Goal: Task Accomplishment & Management: Use online tool/utility

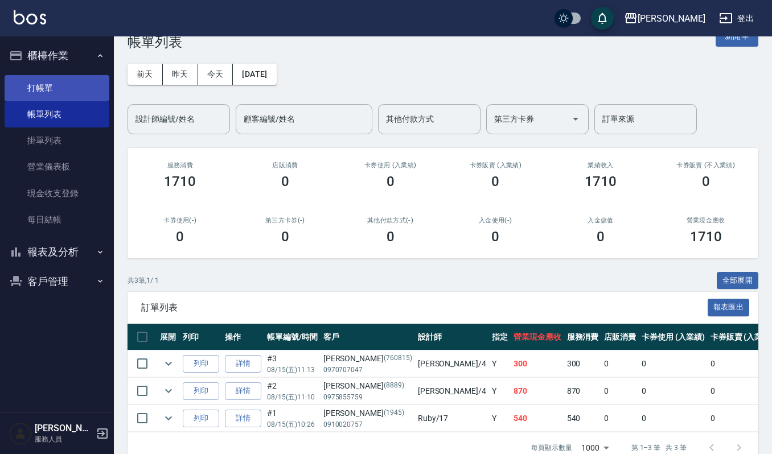
drag, startPoint x: 0, startPoint y: 0, endPoint x: 50, endPoint y: 83, distance: 97.1
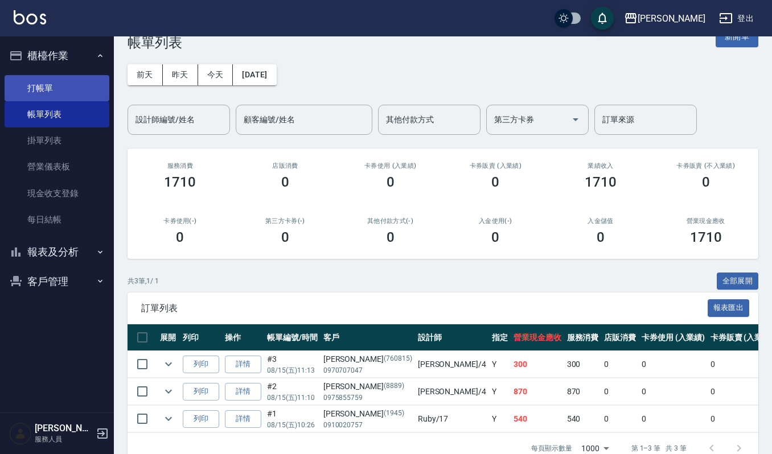
click at [50, 83] on link "打帳單" at bounding box center [57, 88] width 105 height 26
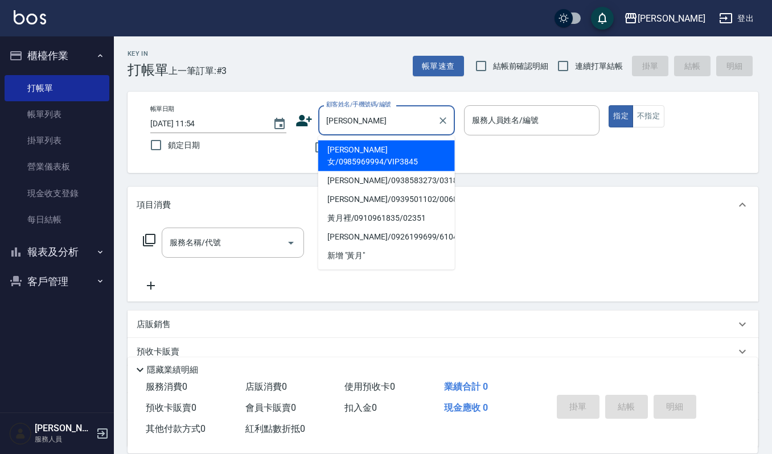
click at [358, 147] on li "[PERSON_NAME]女/0985969994/VIP3845" at bounding box center [386, 156] width 137 height 31
type input "[PERSON_NAME]女/0985969994/VIP3845"
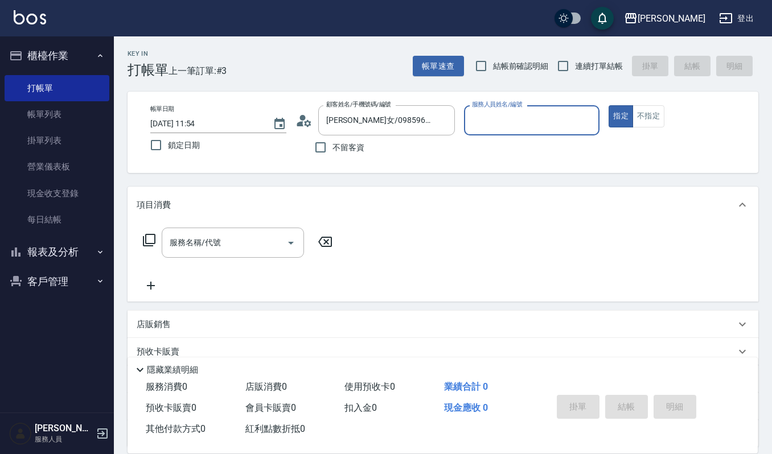
type input "[PERSON_NAME]-4"
click at [261, 229] on div "服務名稱/代號" at bounding box center [233, 243] width 142 height 30
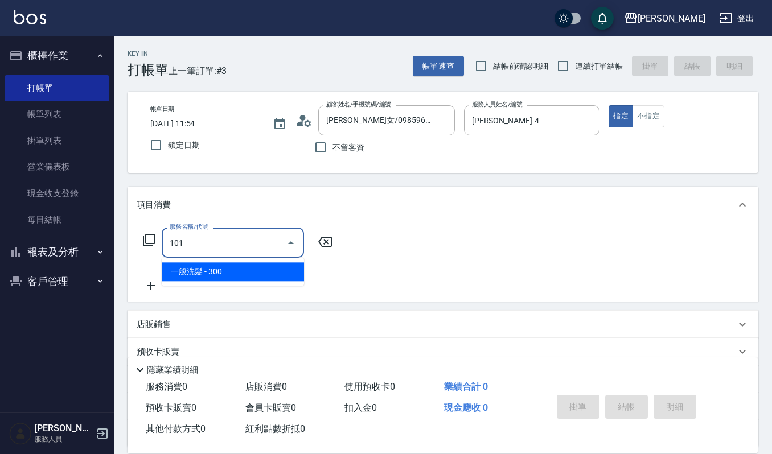
type input "一般洗髮(101)"
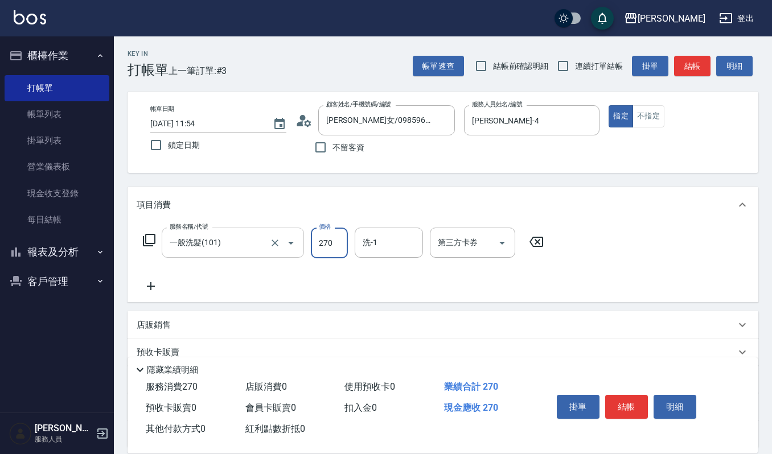
type input "270"
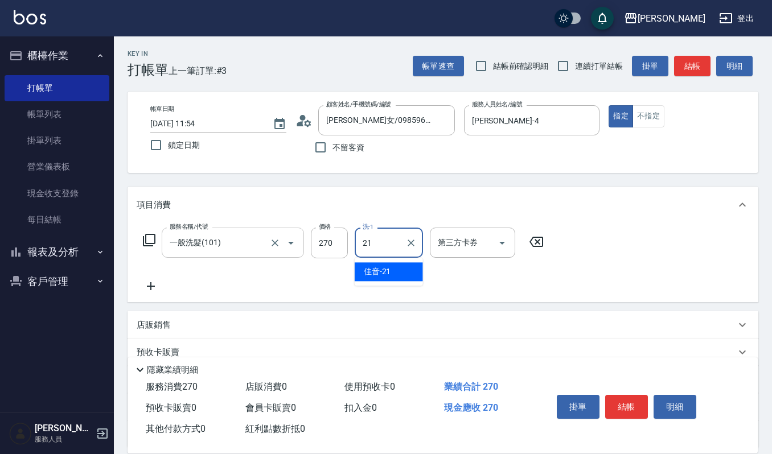
type input "佳音-21"
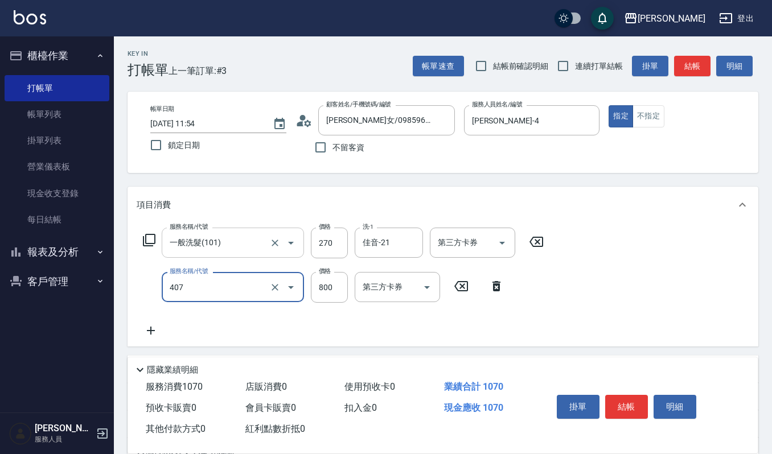
type input "補染(407)"
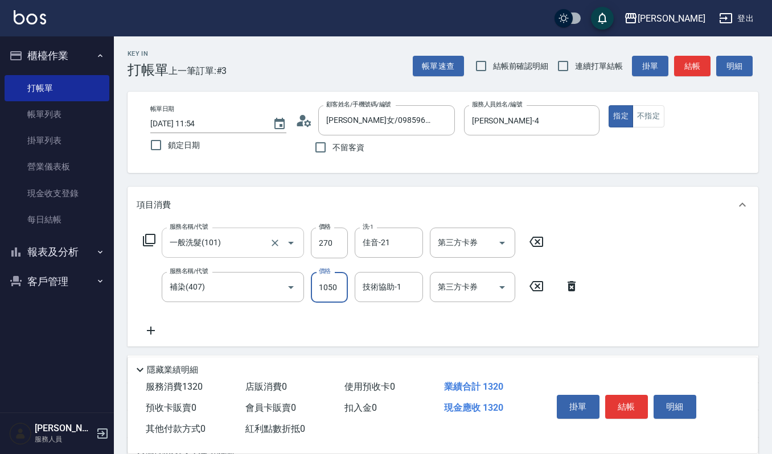
type input "1050"
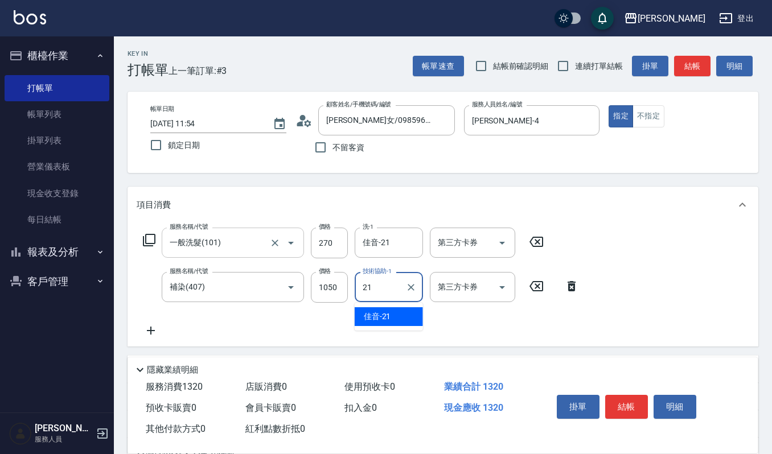
type input "佳音-21"
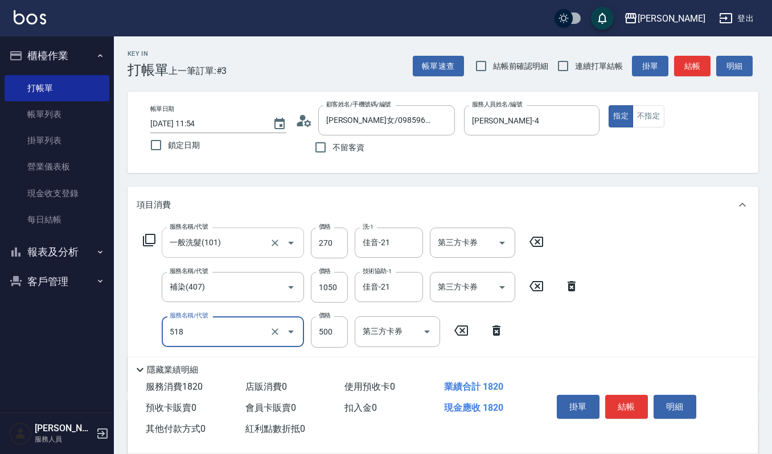
type input "(雲提)燙染前頭皮防護(518)"
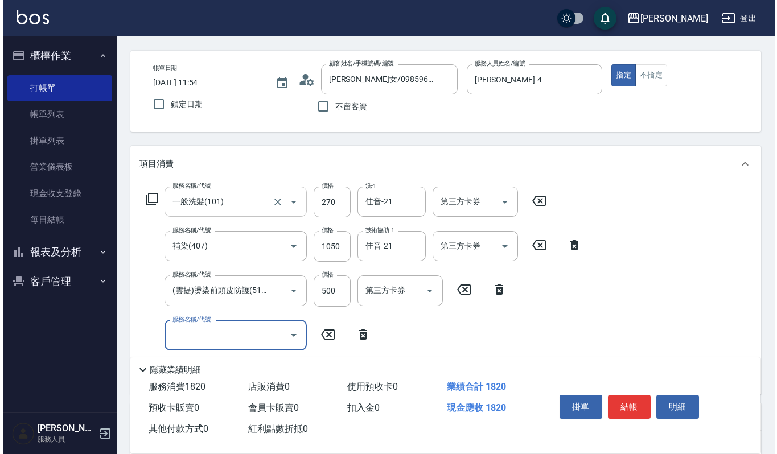
scroll to position [76, 0]
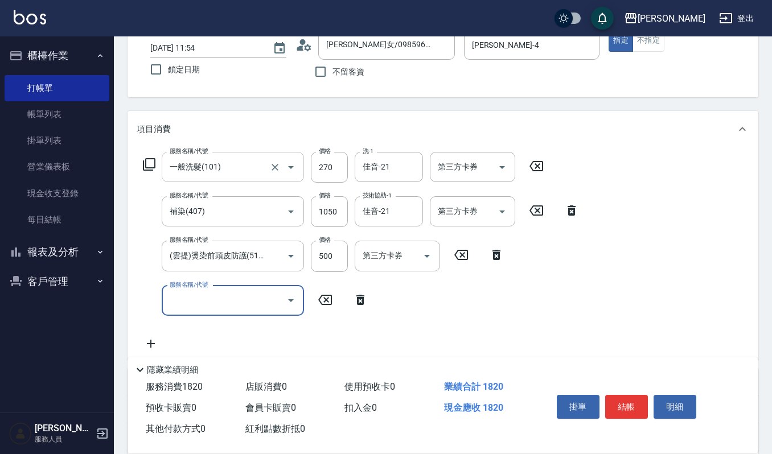
type input "6"
type input "CMC加購護(701)"
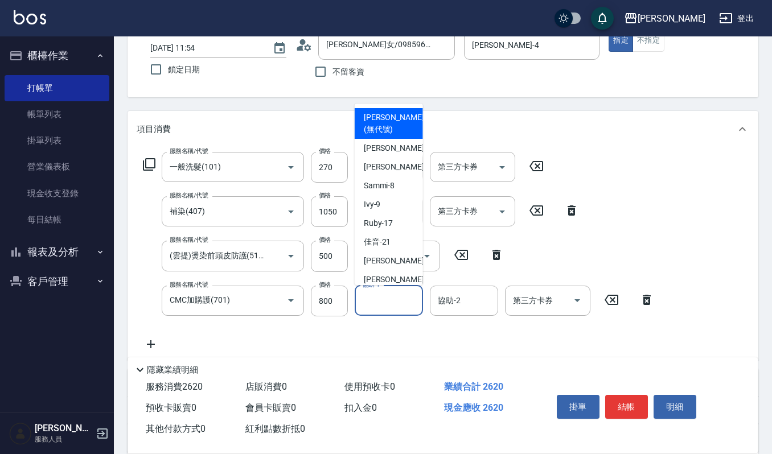
click at [367, 302] on input "協助-1" at bounding box center [389, 301] width 58 height 20
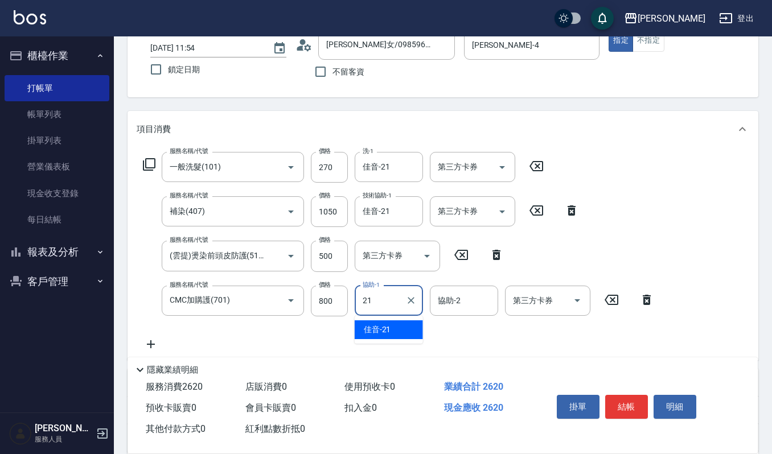
type input "佳音-21"
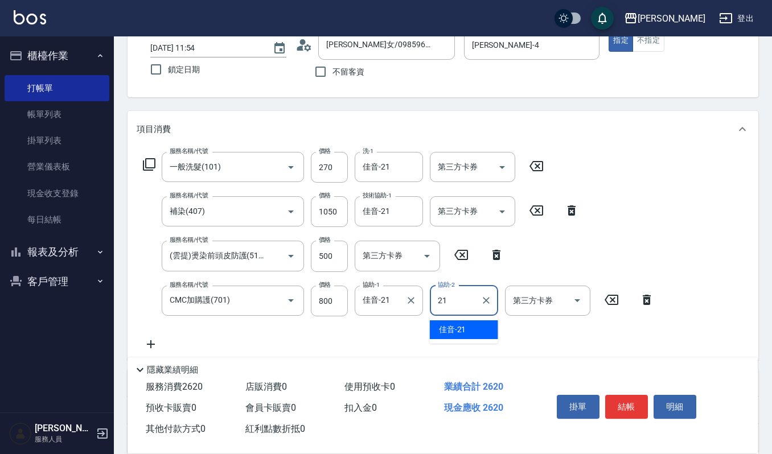
type input "佳音-21"
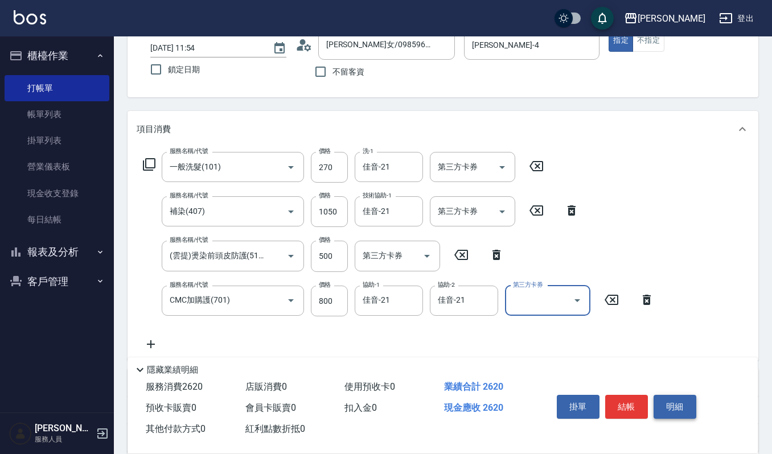
click at [664, 395] on button "明細" at bounding box center [675, 407] width 43 height 24
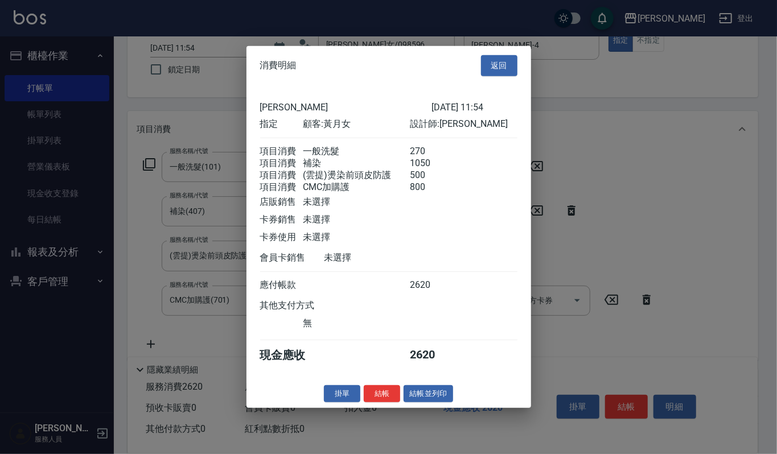
click at [506, 46] on div "消費明細 返回" at bounding box center [389, 65] width 285 height 39
click at [508, 66] on button "返回" at bounding box center [499, 65] width 36 height 21
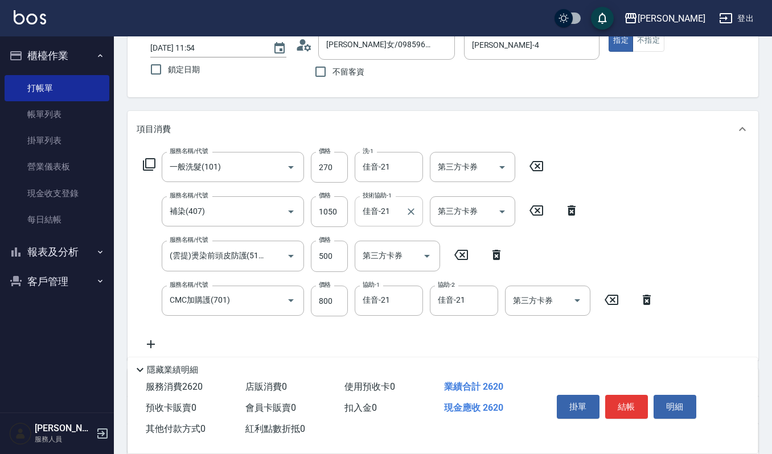
click at [384, 206] on input "佳音-21" at bounding box center [380, 212] width 41 height 20
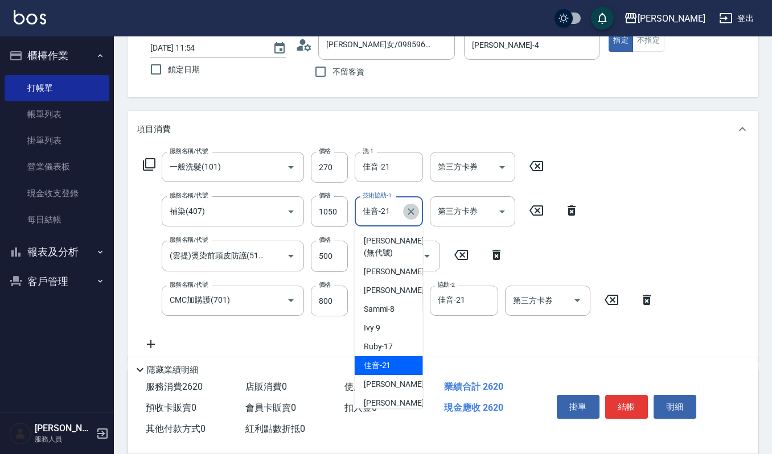
click at [406, 206] on icon "Clear" at bounding box center [410, 211] width 11 height 11
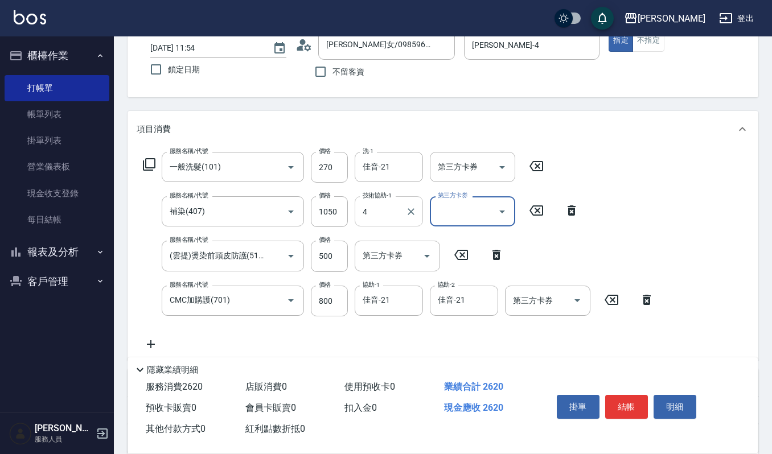
type input "[PERSON_NAME]-4"
click at [673, 407] on button "明細" at bounding box center [675, 407] width 43 height 24
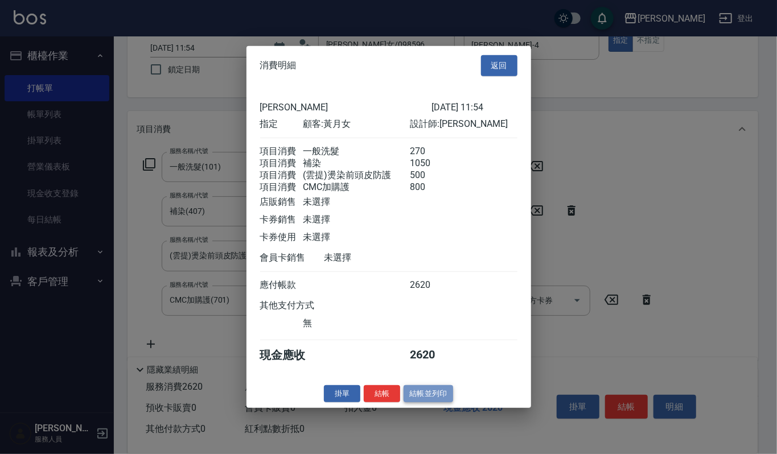
click at [416, 403] on button "結帳並列印" at bounding box center [429, 394] width 50 height 18
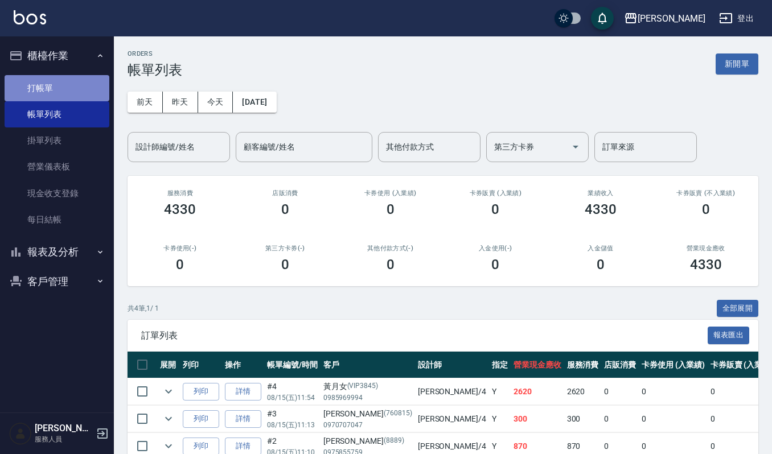
click at [51, 89] on link "打帳單" at bounding box center [57, 88] width 105 height 26
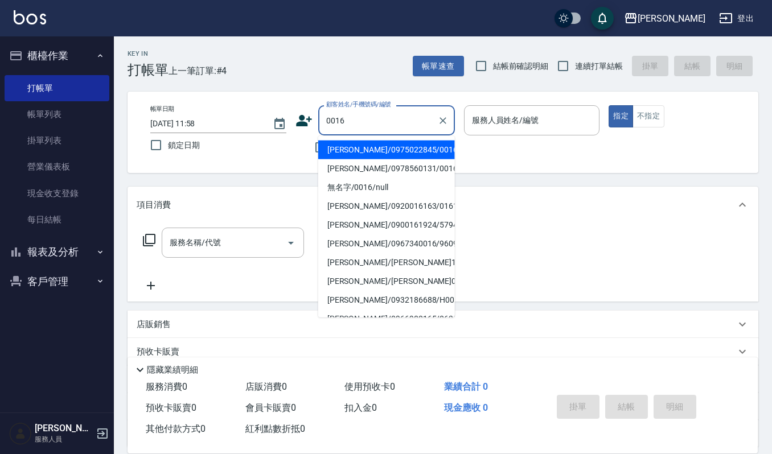
type input "[PERSON_NAME]/0975022845/0016"
type input "Ruby-17"
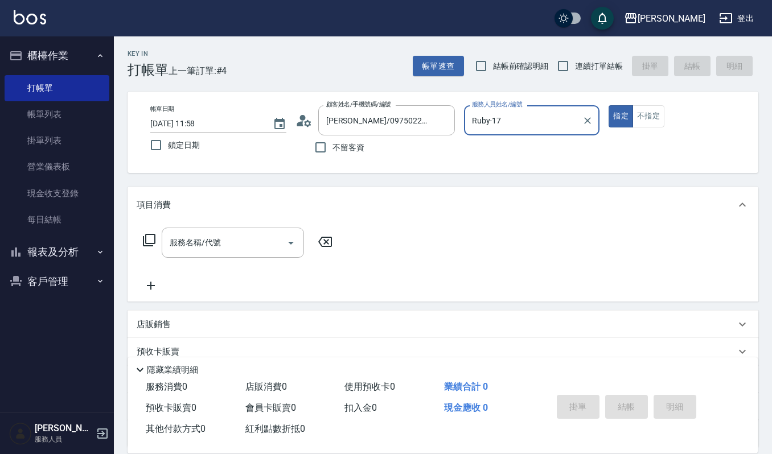
click at [609, 105] on button "指定" at bounding box center [621, 116] width 24 height 22
type button "true"
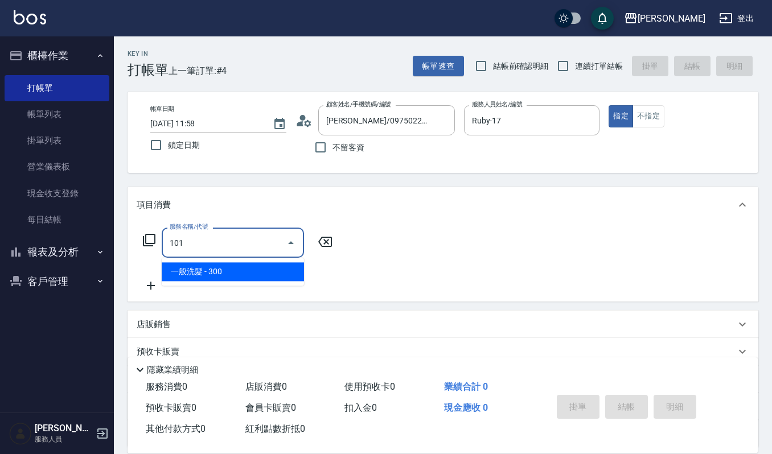
type input "一般洗髮(101)"
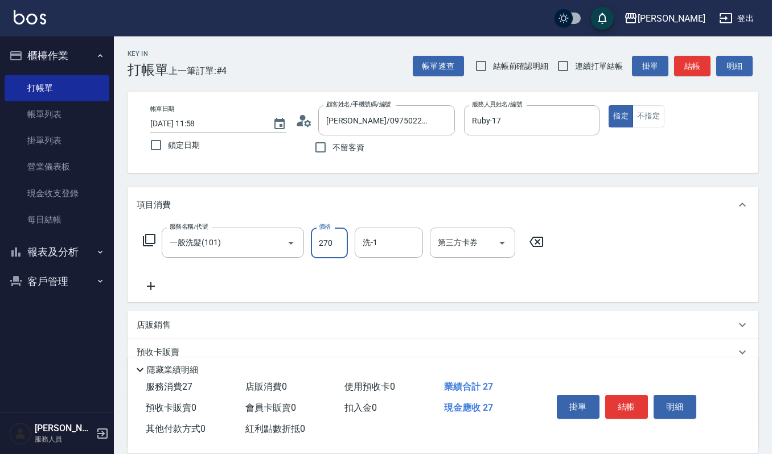
type input "270"
type input "Ruby-17"
click at [634, 409] on button "結帳" at bounding box center [626, 407] width 43 height 24
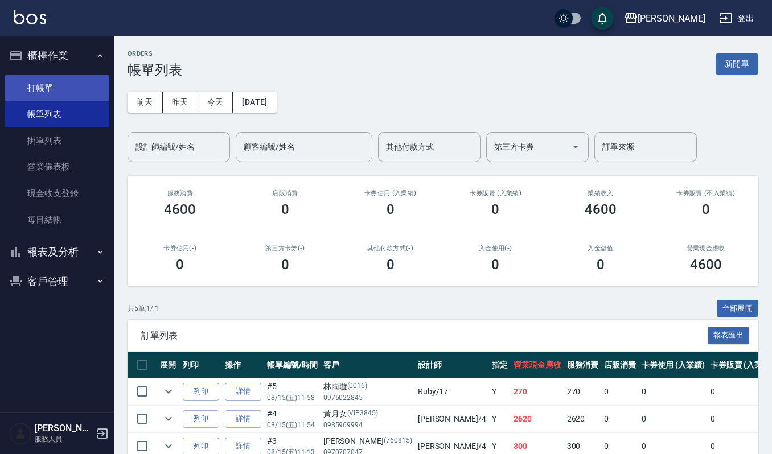
click at [65, 85] on link "打帳單" at bounding box center [57, 88] width 105 height 26
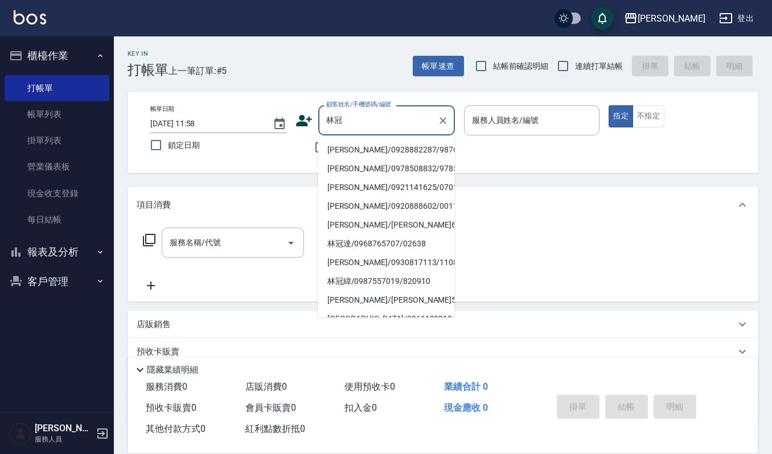
type input "[PERSON_NAME]/0928882287/9876"
type input "Ruby-17"
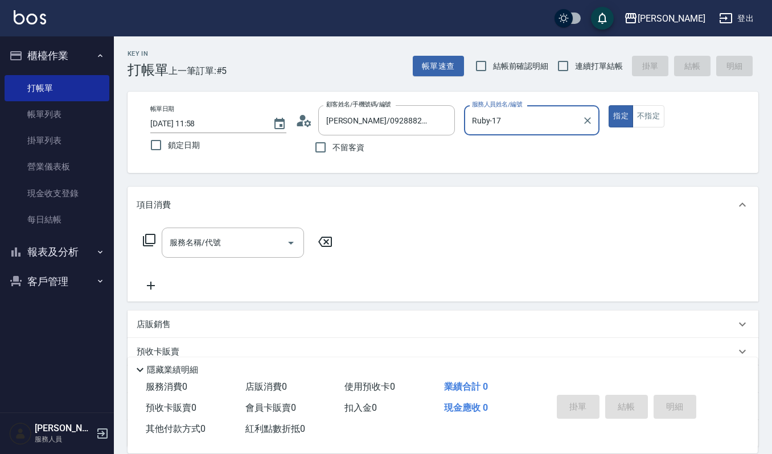
click at [609, 105] on button "指定" at bounding box center [621, 116] width 24 height 22
type button "true"
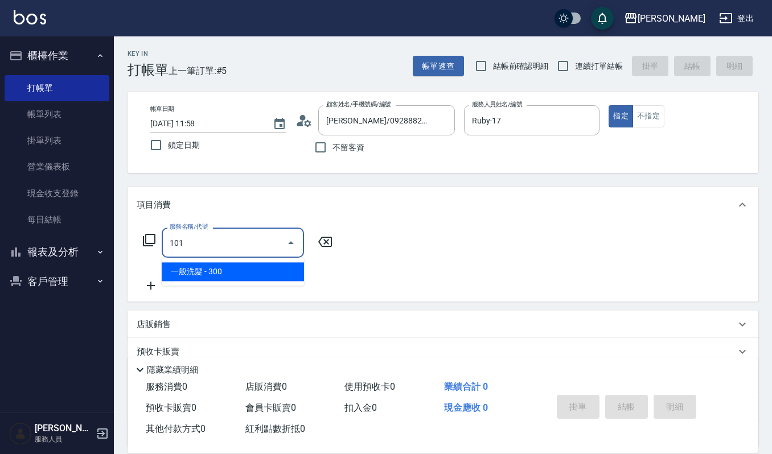
type input "一般洗髮(101)"
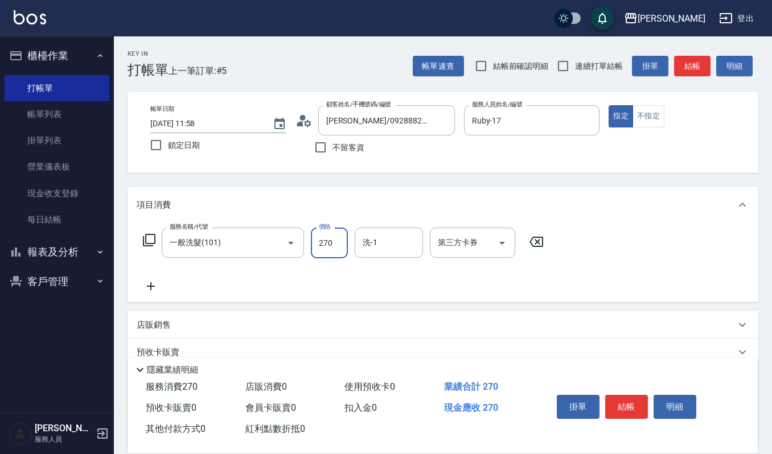
type input "270"
type input "[PERSON_NAME]-22"
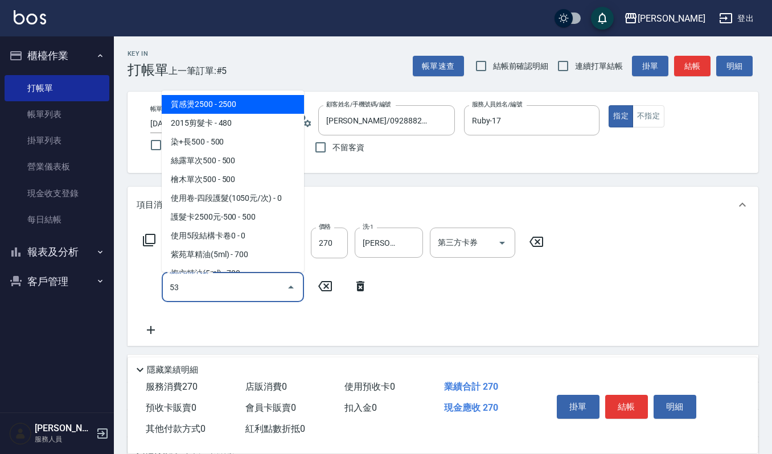
type input "5"
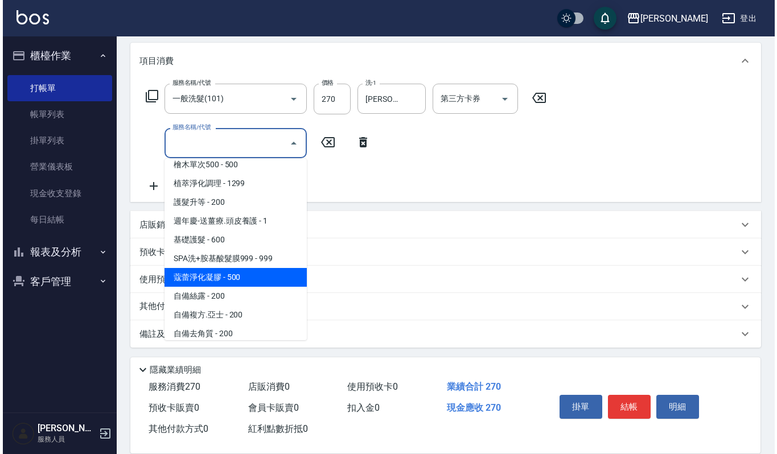
scroll to position [991, 0]
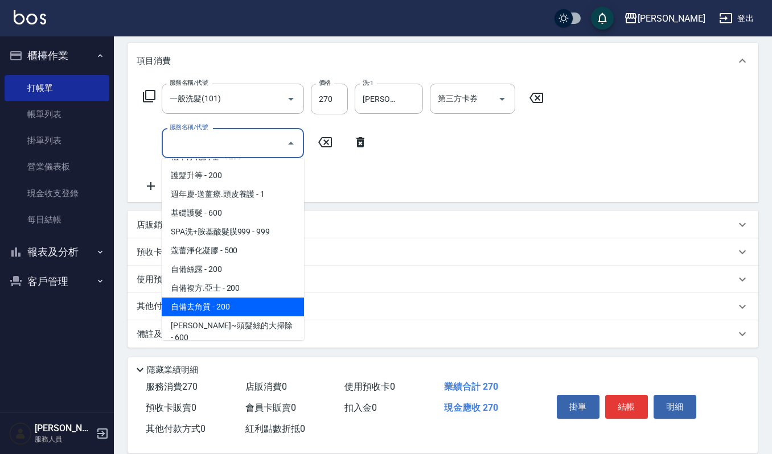
click at [203, 298] on span "自備去角質 - 200" at bounding box center [233, 307] width 142 height 19
type input "自備去角質(533)"
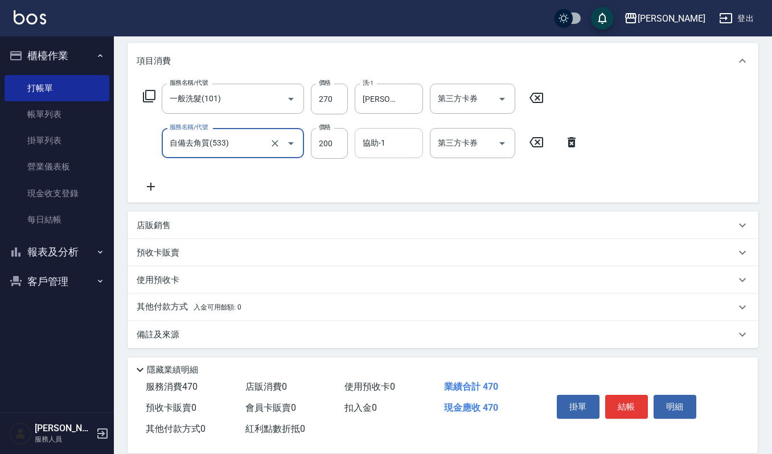
click at [389, 142] on input "協助-1" at bounding box center [389, 143] width 58 height 20
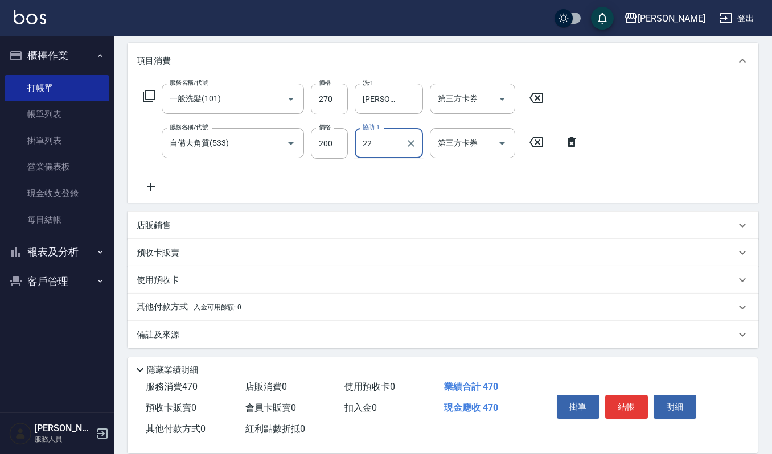
type input "[PERSON_NAME]-22"
click at [670, 400] on button "明細" at bounding box center [675, 407] width 43 height 24
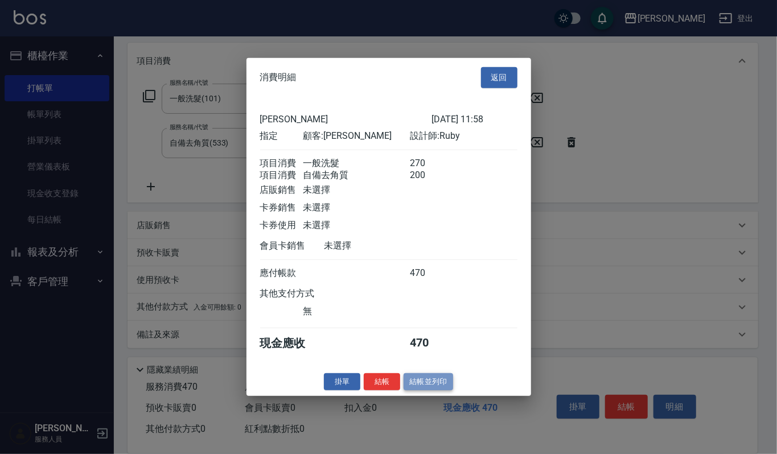
click at [428, 390] on button "結帳並列印" at bounding box center [429, 382] width 50 height 18
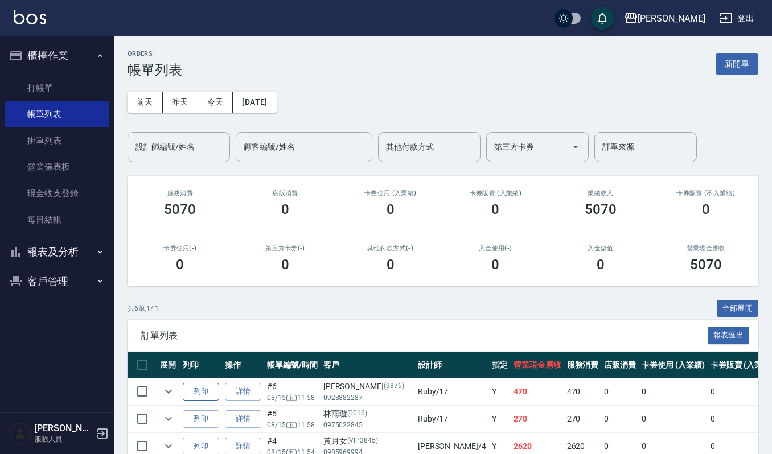
click at [214, 390] on button "列印" at bounding box center [201, 392] width 36 height 18
